Goal: Task Accomplishment & Management: Manage account settings

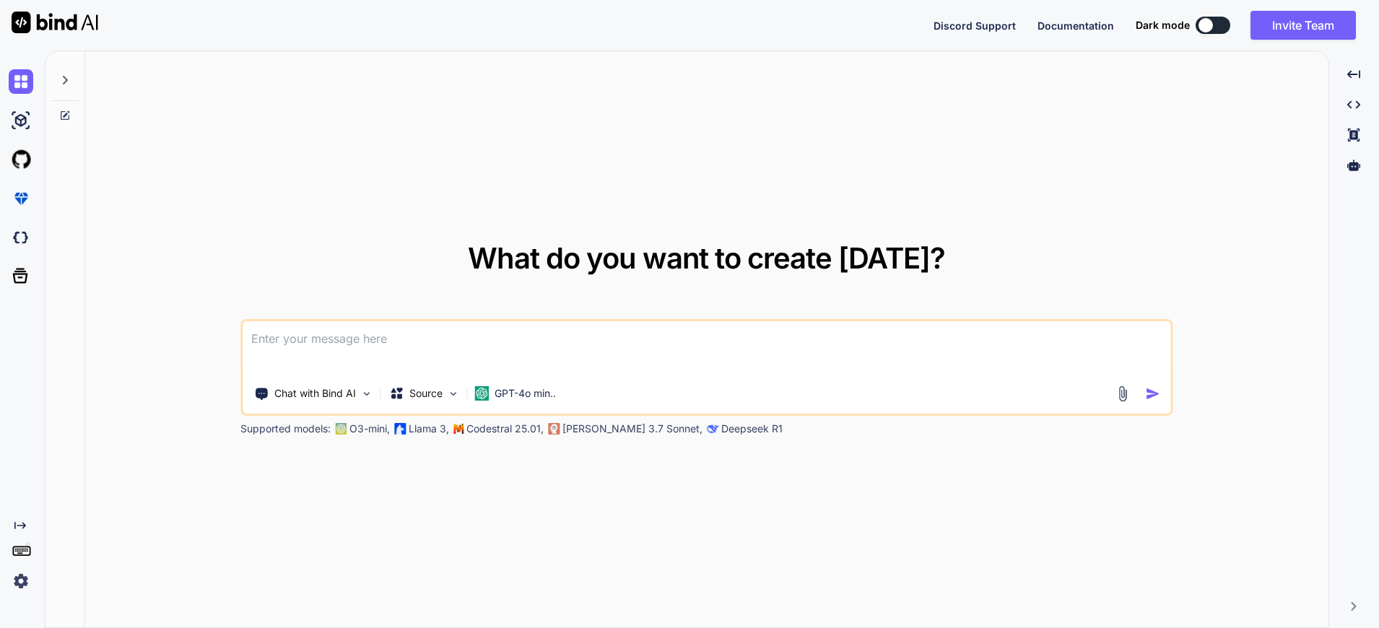
click at [1212, 24] on div at bounding box center [1205, 25] width 14 height 14
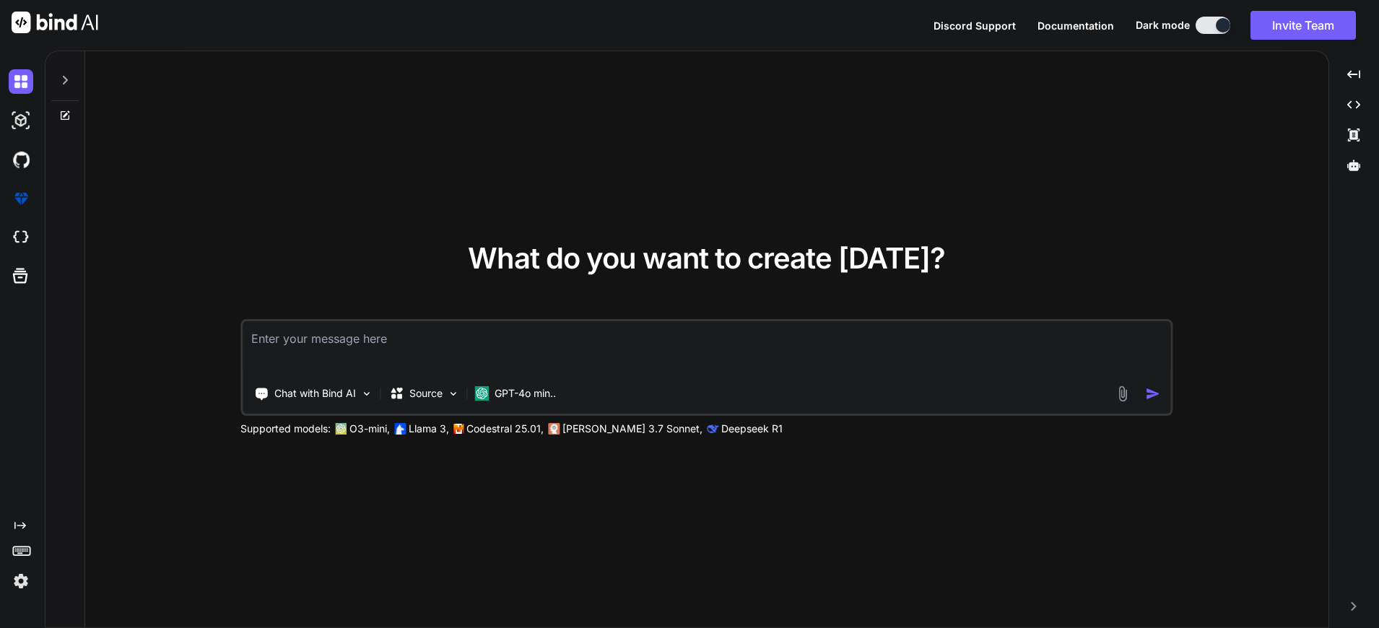
click at [253, 196] on div "What do you want to create today? Chat with Bind AI Source GPT-4o min.. Support…" at bounding box center [706, 340] width 1243 height 578
click at [17, 82] on img at bounding box center [21, 81] width 25 height 25
click at [66, 79] on icon at bounding box center [65, 80] width 5 height 9
type textarea "x"
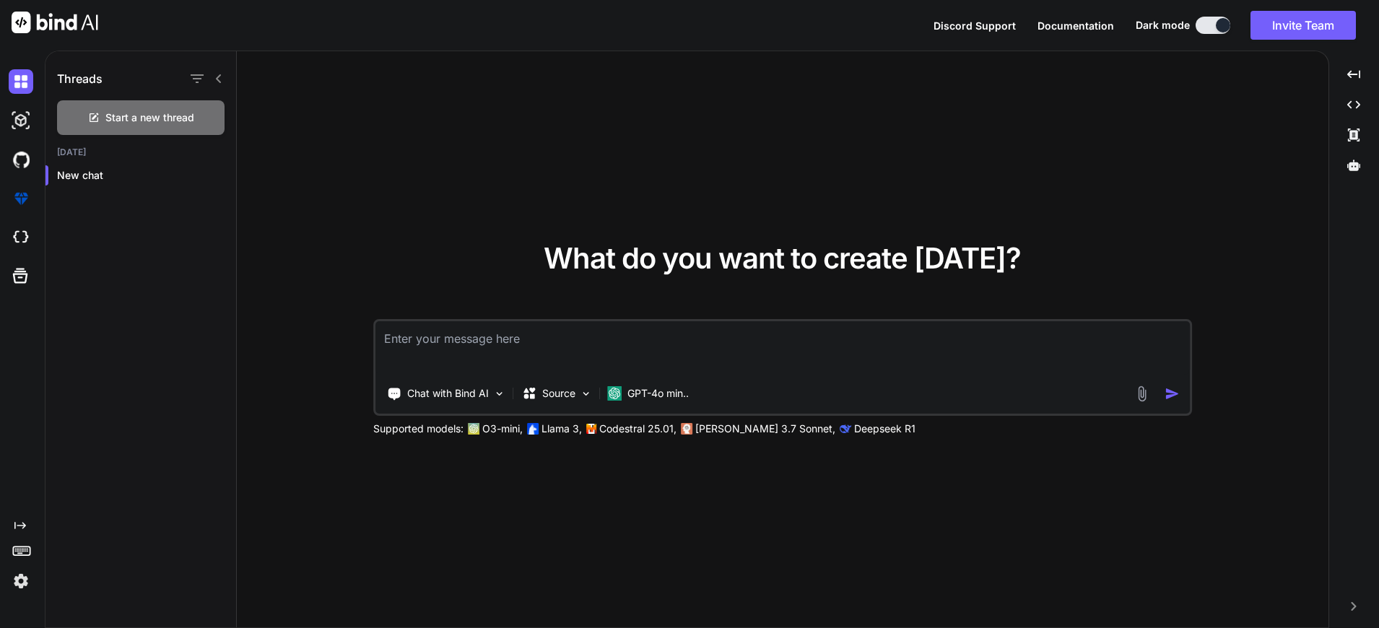
click at [19, 587] on img at bounding box center [21, 581] width 25 height 25
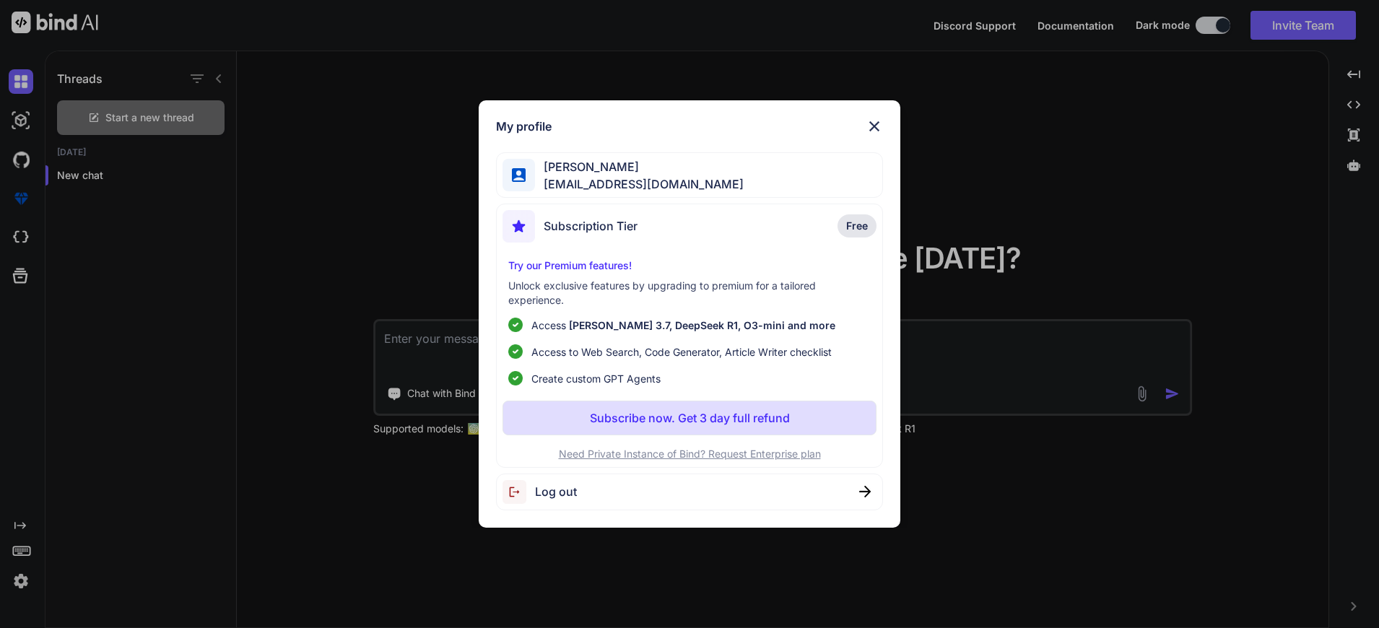
click at [745, 218] on div "Subscription Tier Free" at bounding box center [689, 229] width 374 height 38
click at [875, 132] on img at bounding box center [874, 126] width 17 height 17
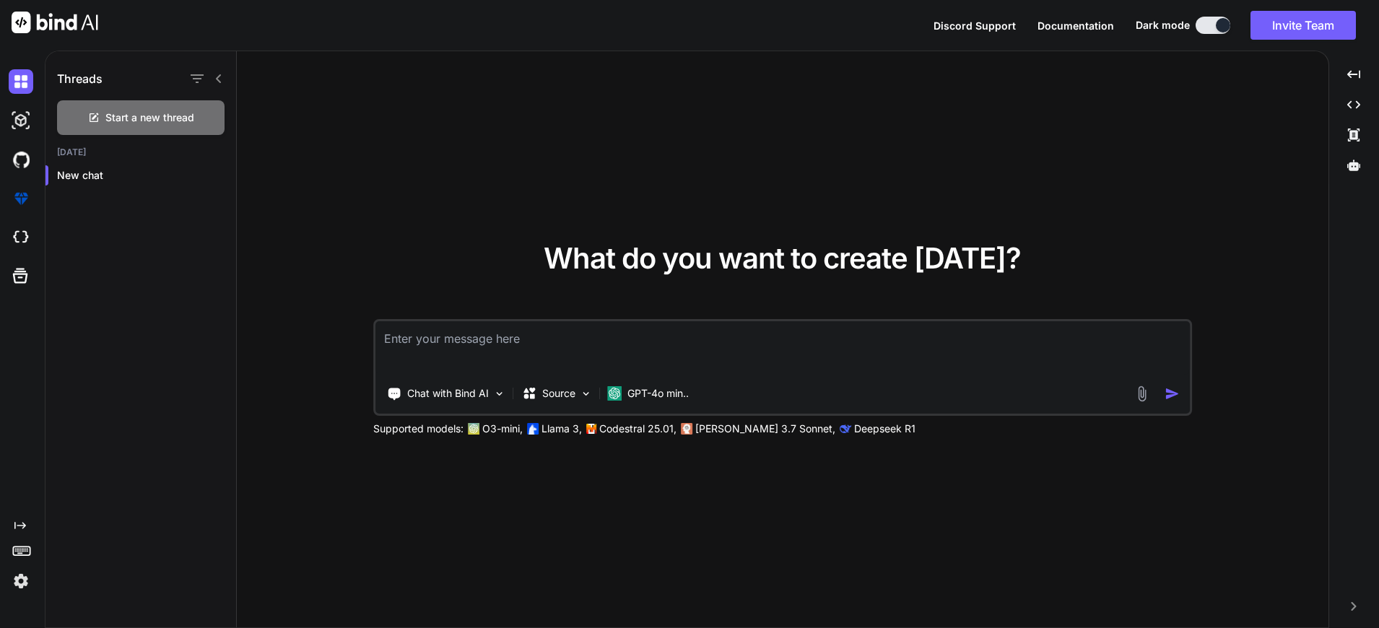
click at [875, 132] on div "What do you want to create today? Chat with Bind AI Source GPT-4o min.. Support…" at bounding box center [783, 340] width 1092 height 578
click at [26, 235] on img at bounding box center [21, 237] width 25 height 25
click at [16, 583] on img at bounding box center [21, 581] width 25 height 25
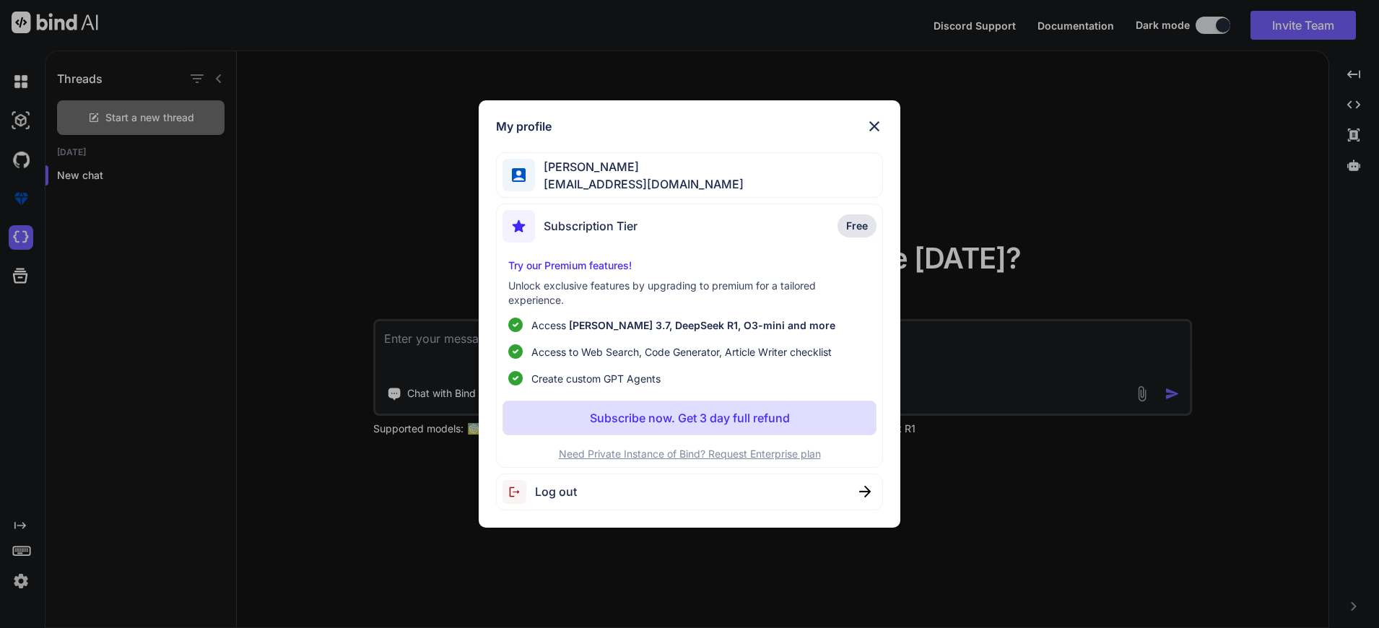
click at [29, 495] on div "My profile Duong Thien anhthien8@gmail.com Subscription Tier Free Try our Premi…" at bounding box center [689, 314] width 1379 height 628
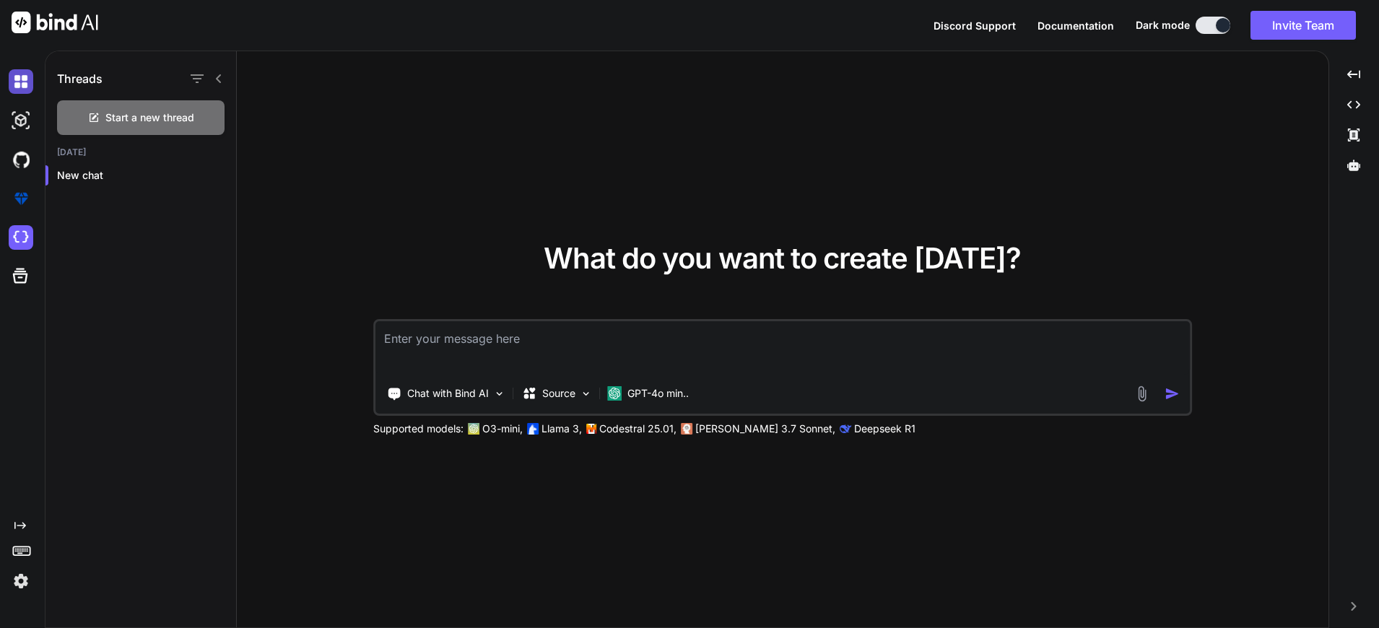
click at [19, 84] on img at bounding box center [21, 81] width 25 height 25
click at [1331, 23] on button "Invite Team" at bounding box center [1302, 25] width 105 height 29
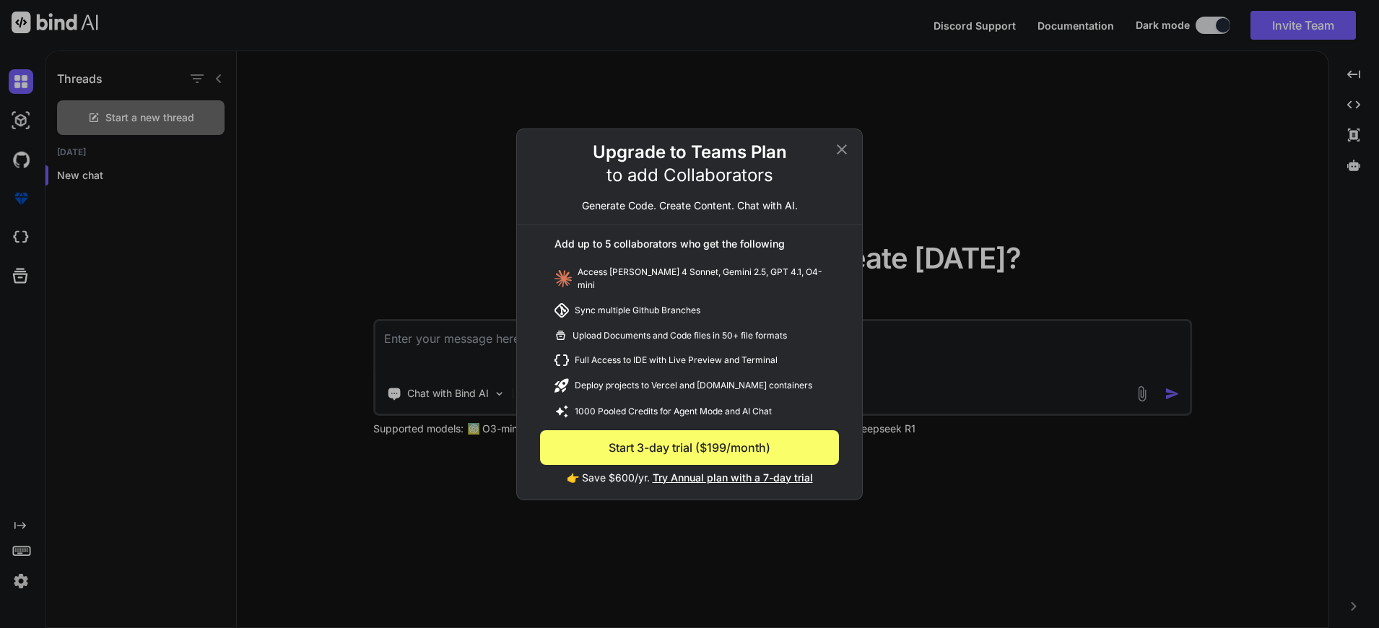
click at [849, 158] on icon at bounding box center [841, 149] width 17 height 17
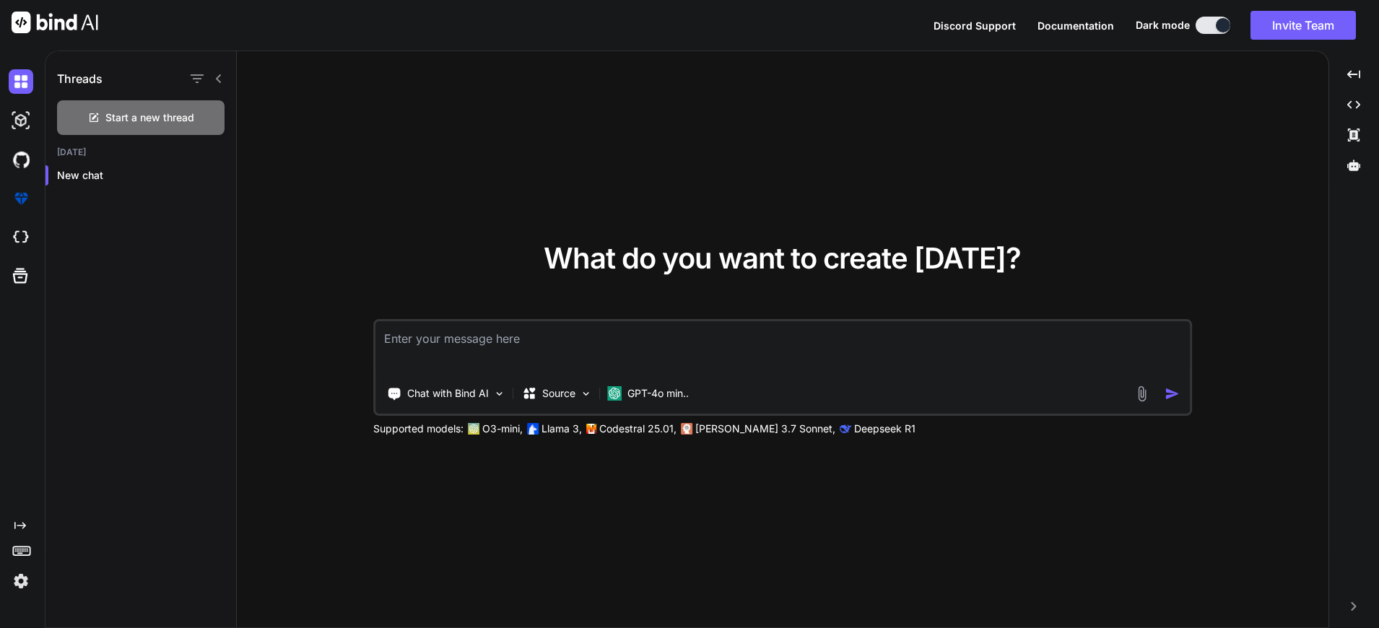
click at [1105, 194] on div "What do you want to create today? Chat with Bind AI Source GPT-4o min.. Support…" at bounding box center [783, 340] width 1092 height 578
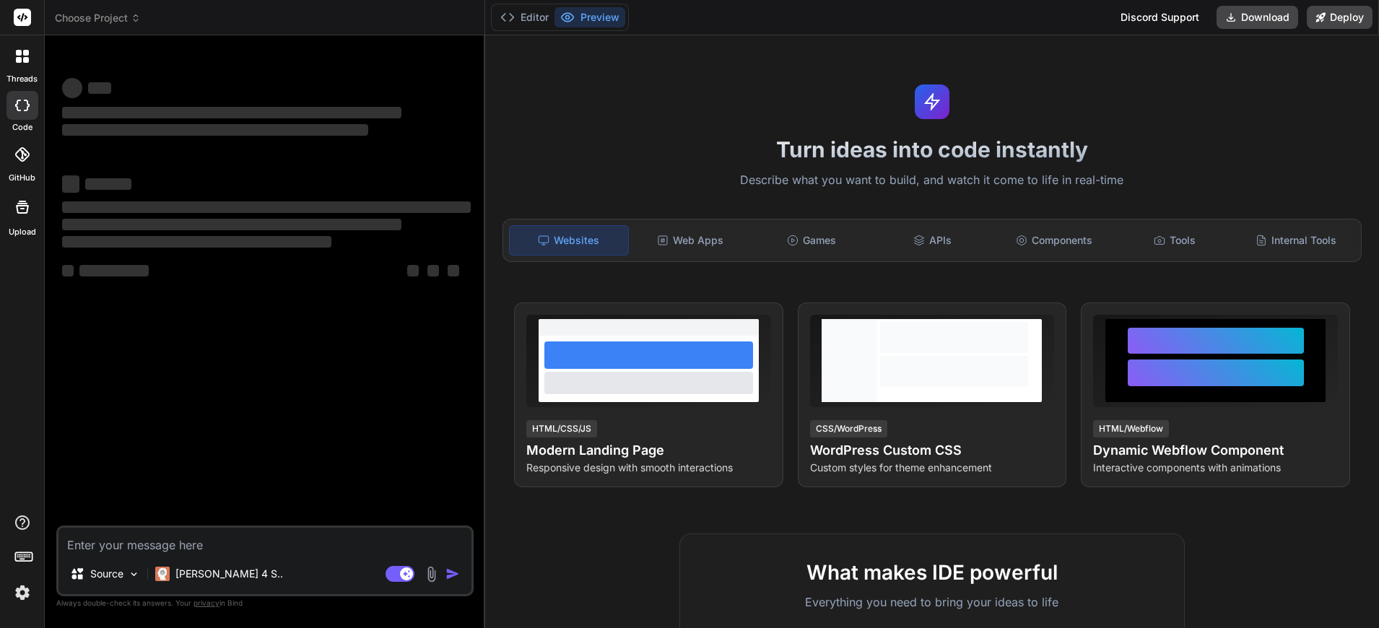
type textarea "x"
